Goal: Information Seeking & Learning: Learn about a topic

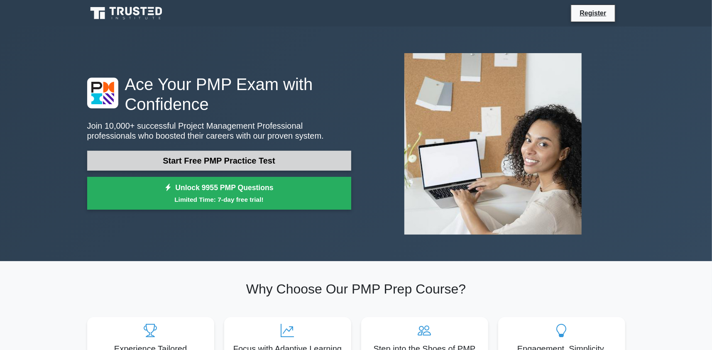
click at [229, 159] on link "Start Free PMP Practice Test" at bounding box center [219, 161] width 264 height 20
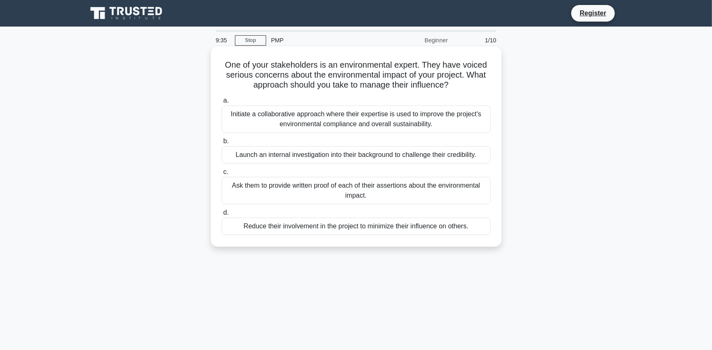
click at [358, 120] on div "Initiate a collaborative approach where their expertise is used to improve the …" at bounding box center [356, 118] width 269 height 27
click at [222, 103] on input "a. Initiate a collaborative approach where their expertise is used to improve t…" at bounding box center [222, 100] width 0 height 5
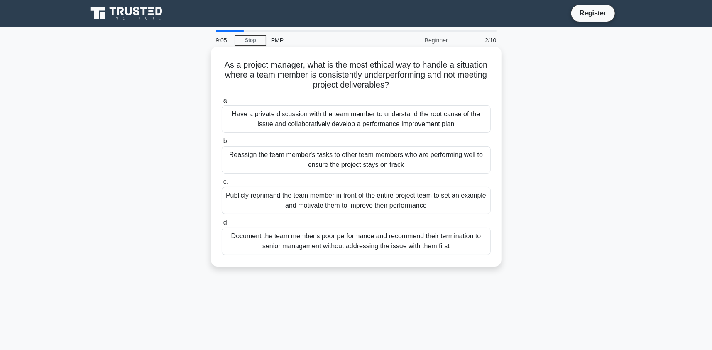
click at [365, 120] on div "Have a private discussion with the team member to understand the root cause of …" at bounding box center [356, 118] width 269 height 27
click at [222, 103] on input "a. Have a private discussion with the team member to understand the root cause …" at bounding box center [222, 100] width 0 height 5
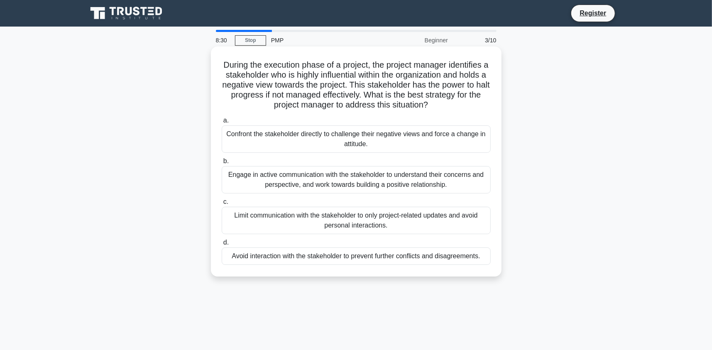
click at [357, 179] on div "Engage in active communication with the stakeholder to understand their concern…" at bounding box center [356, 179] width 269 height 27
click at [222, 164] on input "b. Engage in active communication with the stakeholder to understand their conc…" at bounding box center [222, 161] width 0 height 5
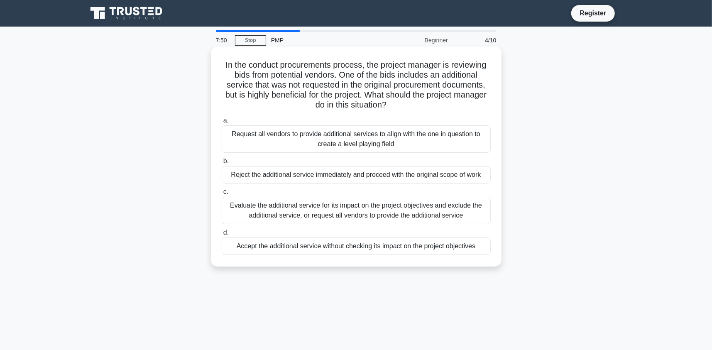
click at [369, 144] on div "Request all vendors to provide additional services to align with the one in que…" at bounding box center [356, 138] width 269 height 27
click at [222, 123] on input "a. Request all vendors to provide additional services to align with the one in …" at bounding box center [222, 120] width 0 height 5
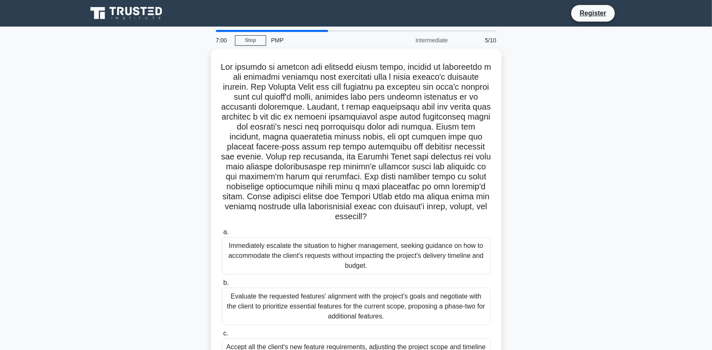
scroll to position [98, 0]
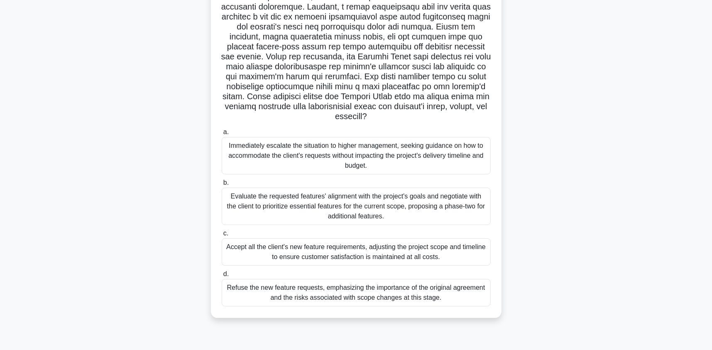
click at [341, 208] on div "Evaluate the requested features' alignment with the project's goals and negotia…" at bounding box center [356, 206] width 269 height 37
click at [222, 186] on input "b. Evaluate the requested features' alignment with the project's goals and nego…" at bounding box center [222, 182] width 0 height 5
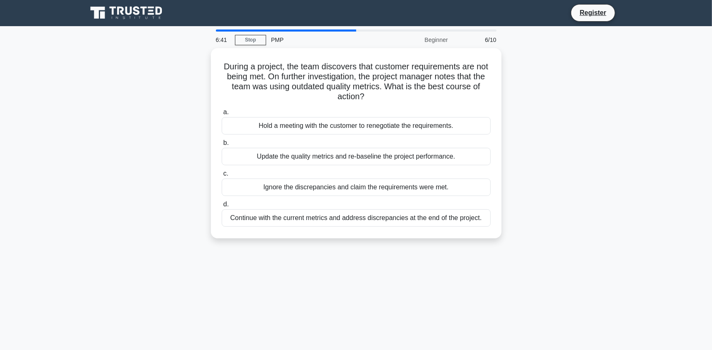
scroll to position [0, 0]
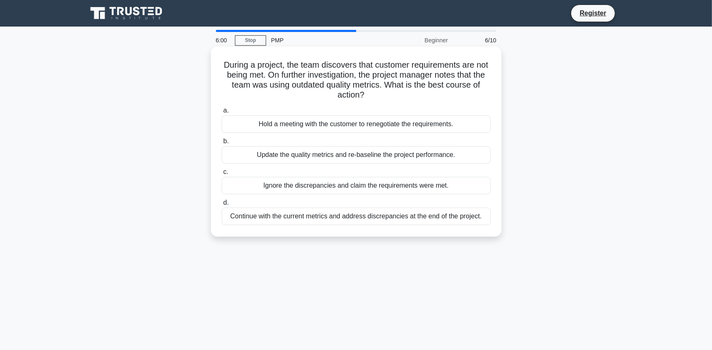
click at [378, 155] on div "Update the quality metrics and re-baseline the project performance." at bounding box center [356, 154] width 269 height 17
click at [222, 144] on input "b. Update the quality metrics and re-baseline the project performance." at bounding box center [222, 141] width 0 height 5
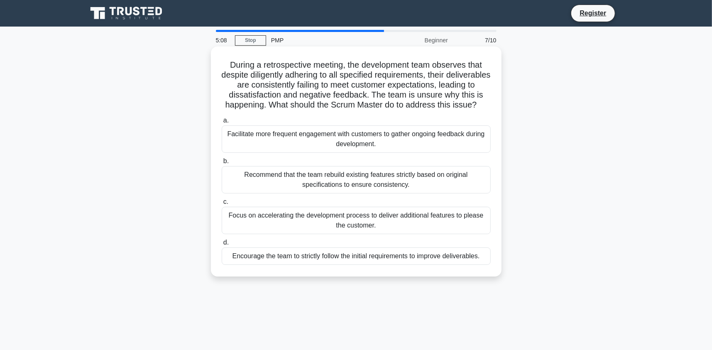
click at [328, 147] on div "Facilitate more frequent engagement with customers to gather ongoing feedback d…" at bounding box center [356, 138] width 269 height 27
click at [222, 123] on input "a. Facilitate more frequent engagement with customers to gather ongoing feedbac…" at bounding box center [222, 120] width 0 height 5
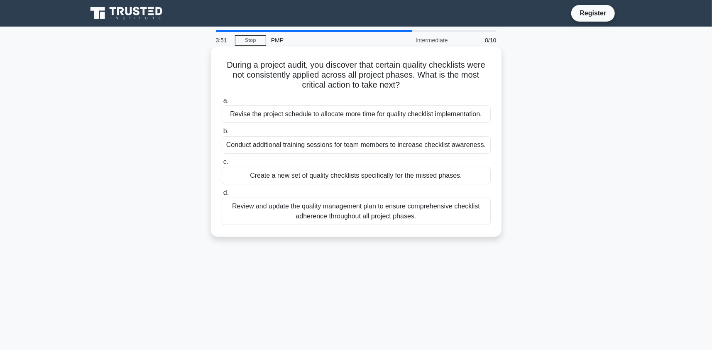
click at [383, 213] on div "Review and update the quality management plan to ensure comprehensive checklist…" at bounding box center [356, 211] width 269 height 27
click at [222, 196] on input "d. Review and update the quality management plan to ensure comprehensive checkl…" at bounding box center [222, 192] width 0 height 5
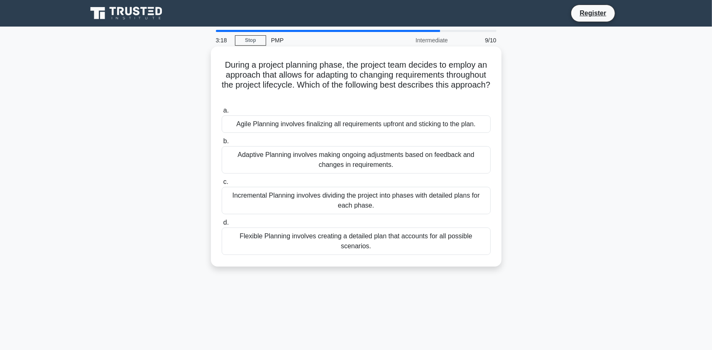
click at [292, 160] on div "Adaptive Planning involves making ongoing adjustments based on feedback and cha…" at bounding box center [356, 159] width 269 height 27
click at [222, 144] on input "b. Adaptive Planning involves making ongoing adjustments based on feedback and …" at bounding box center [222, 141] width 0 height 5
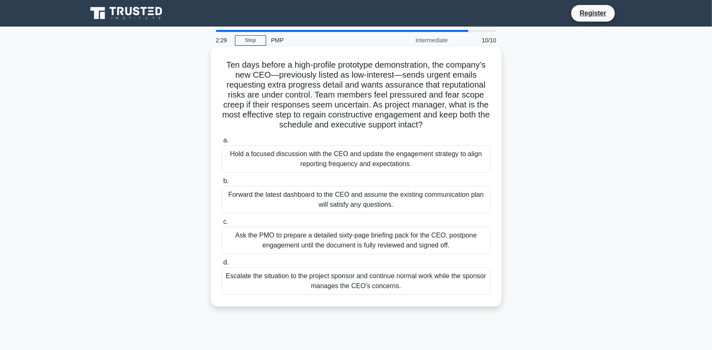
click at [286, 160] on div "Hold a focused discussion with the CEO and update the engagement strategy to al…" at bounding box center [356, 158] width 269 height 27
click at [222, 143] on input "a. Hold a focused discussion with the CEO and update the engagement strategy to…" at bounding box center [222, 140] width 0 height 5
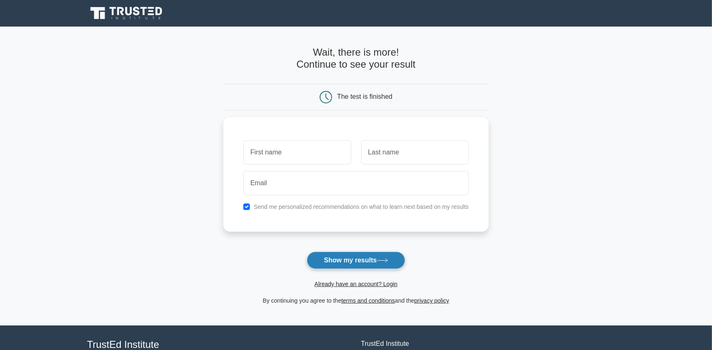
click at [348, 259] on button "Show my results" at bounding box center [356, 260] width 98 height 17
type input "Bob"
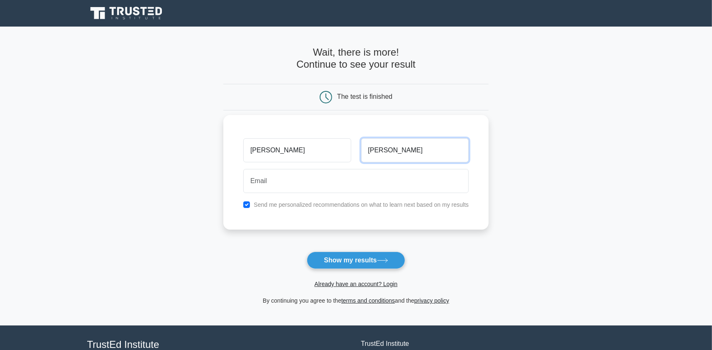
type input "Dylan"
click at [247, 204] on input "checkbox" at bounding box center [246, 204] width 7 height 7
checkbox input "false"
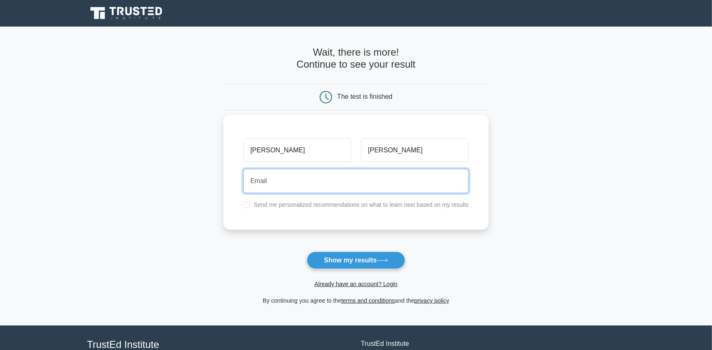
click at [272, 182] on input "email" at bounding box center [355, 181] width 225 height 24
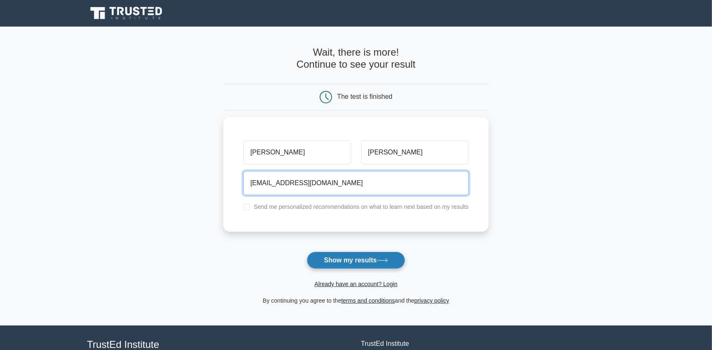
type input "test@gmail.com"
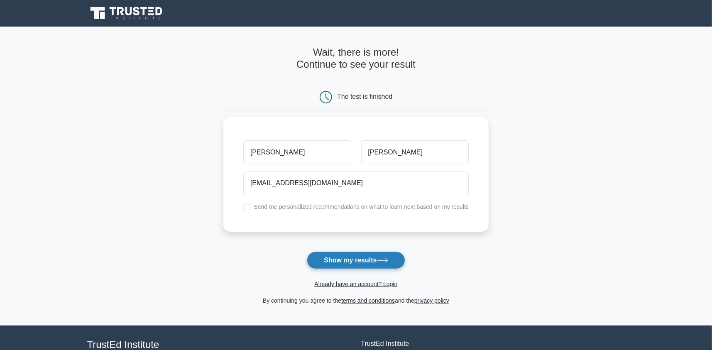
click at [368, 261] on button "Show my results" at bounding box center [356, 260] width 98 height 17
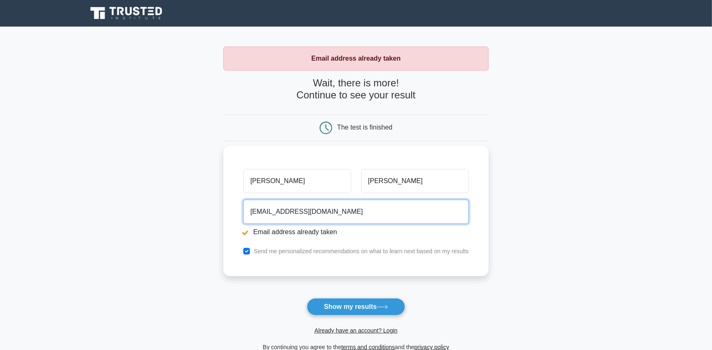
click at [261, 211] on input "test@gmail.com" at bounding box center [355, 212] width 225 height 24
type input "testhappy@gmail.com"
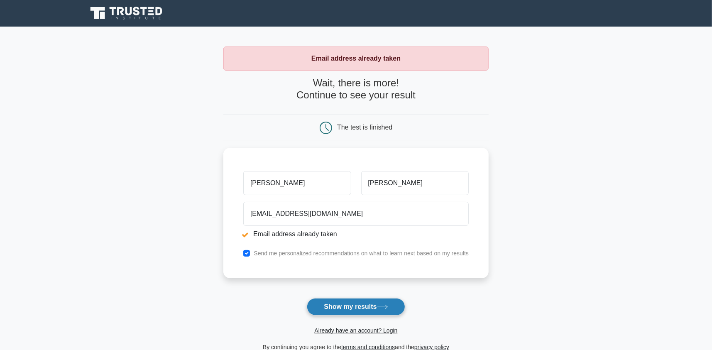
click at [350, 304] on button "Show my results" at bounding box center [356, 306] width 98 height 17
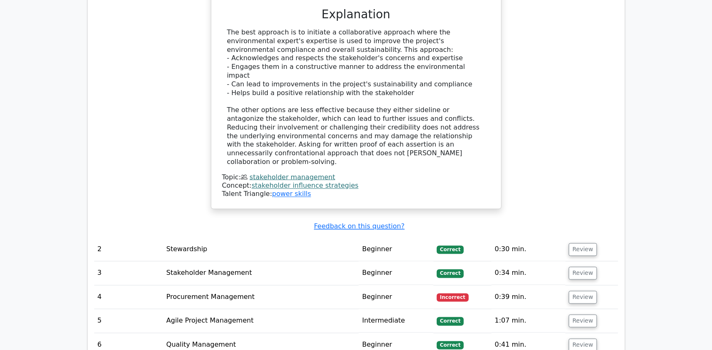
scroll to position [1054, 0]
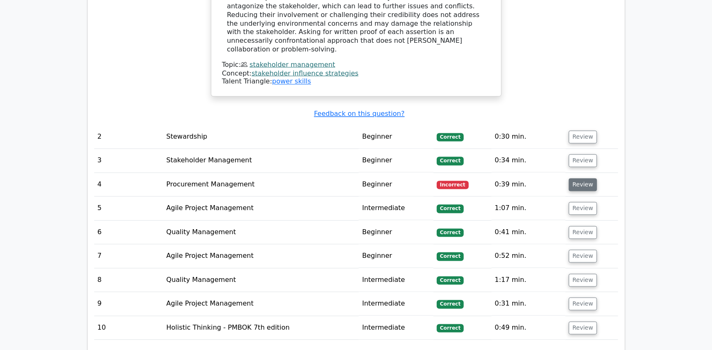
click at [583, 179] on button "Review" at bounding box center [583, 185] width 28 height 13
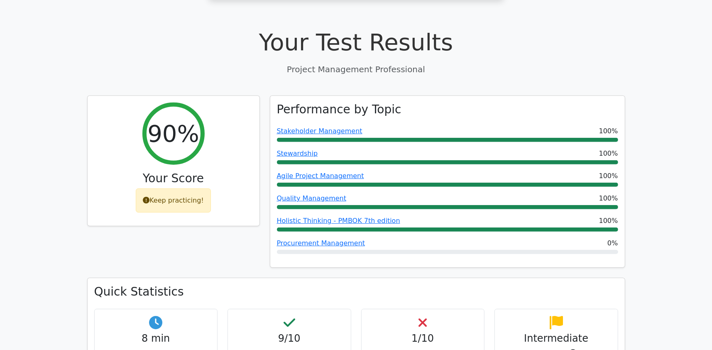
scroll to position [0, 0]
